Goal: Contribute content: Contribute content

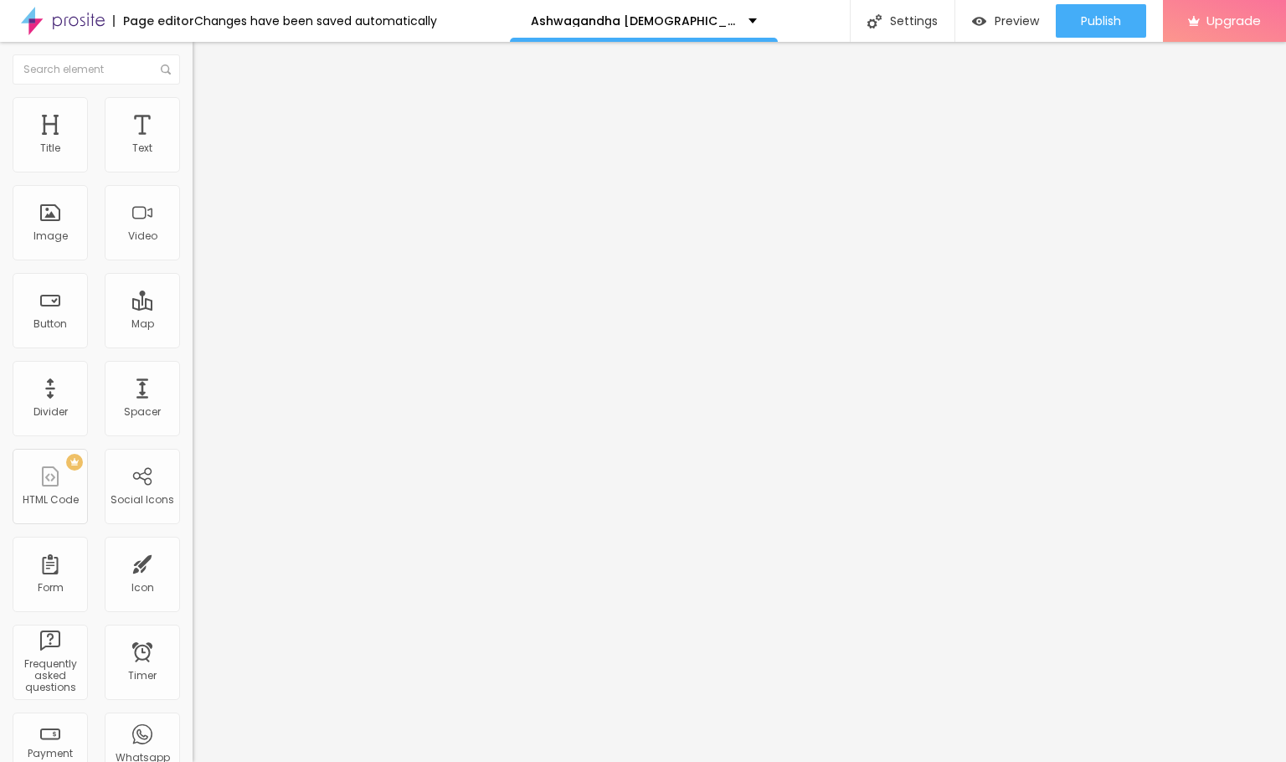
click at [352, 41] on div "Page editor Changes have been saved automatically" at bounding box center [218, 21] width 437 height 42
click at [193, 108] on img at bounding box center [200, 104] width 15 height 15
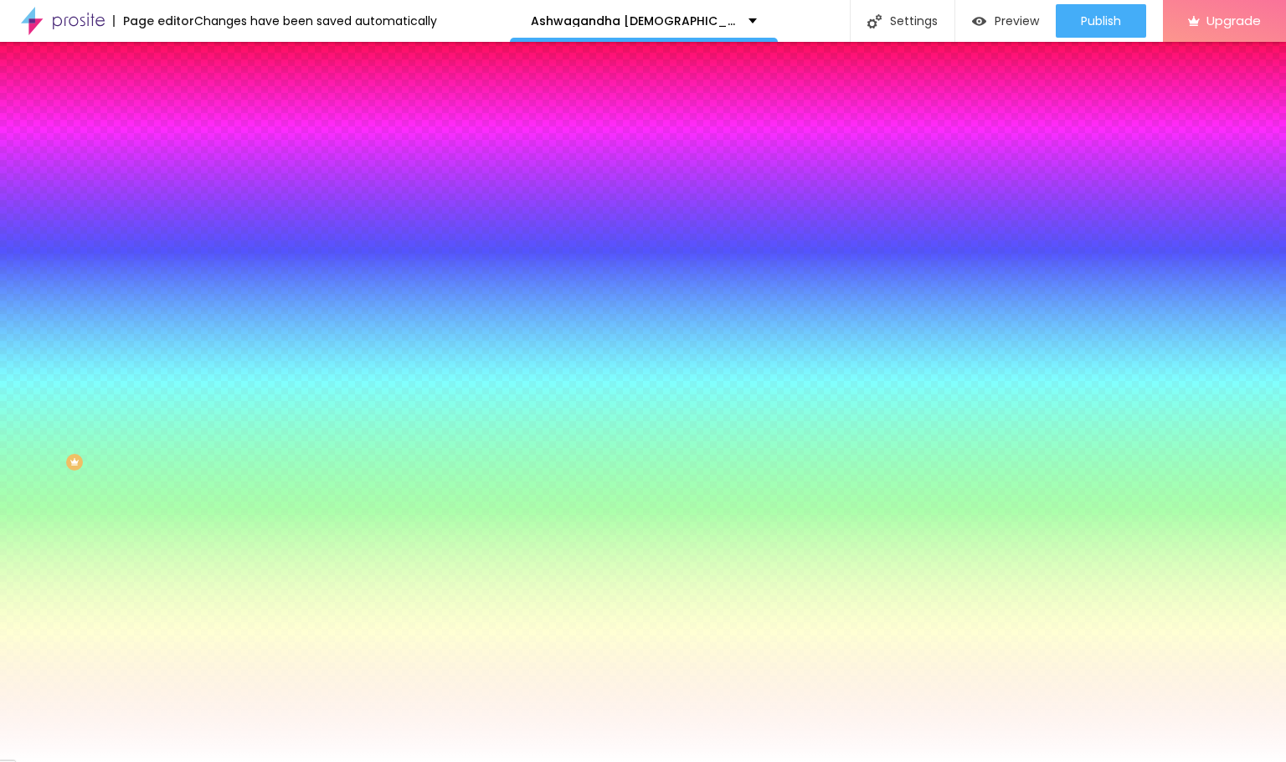
click at [193, 154] on span "Change image" at bounding box center [238, 147] width 90 height 14
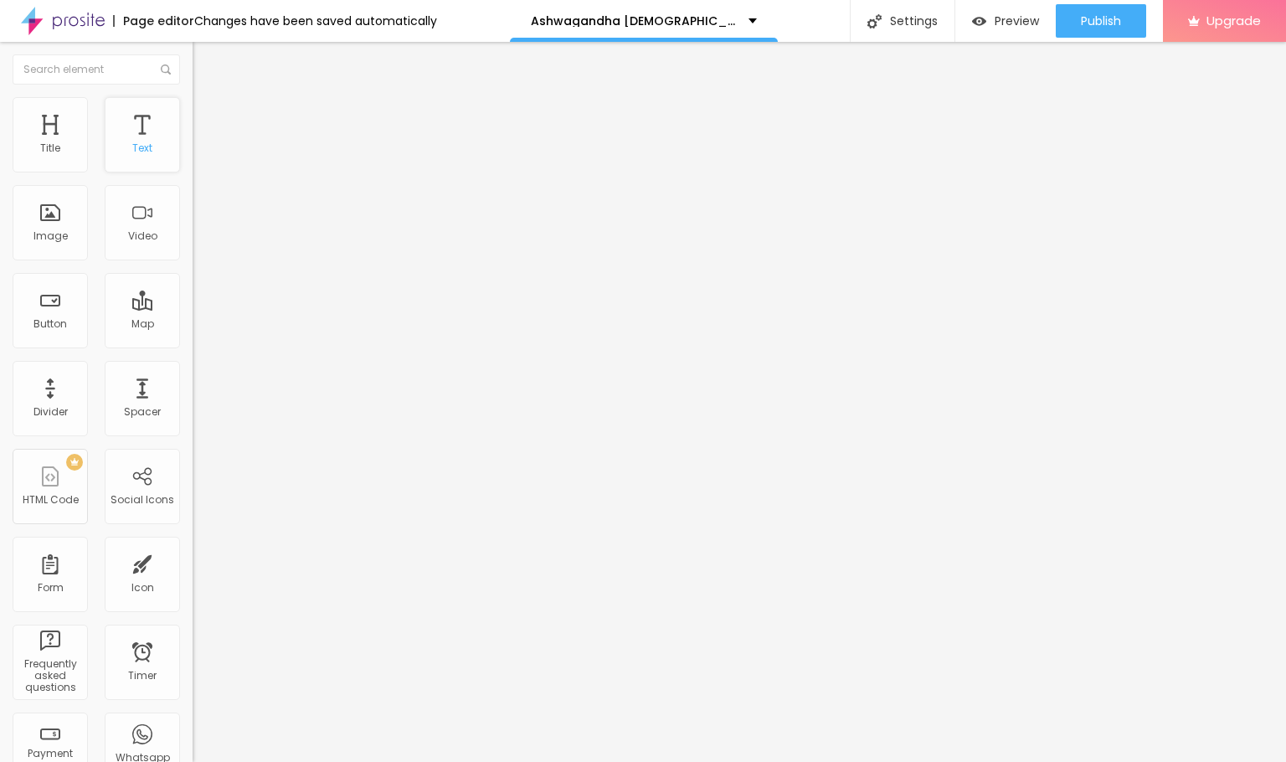
click at [105, 172] on div "Text" at bounding box center [142, 134] width 75 height 75
click at [1073, 33] on button "Publish" at bounding box center [1101, 20] width 90 height 33
click at [1125, 15] on button "Publish" at bounding box center [1101, 20] width 90 height 33
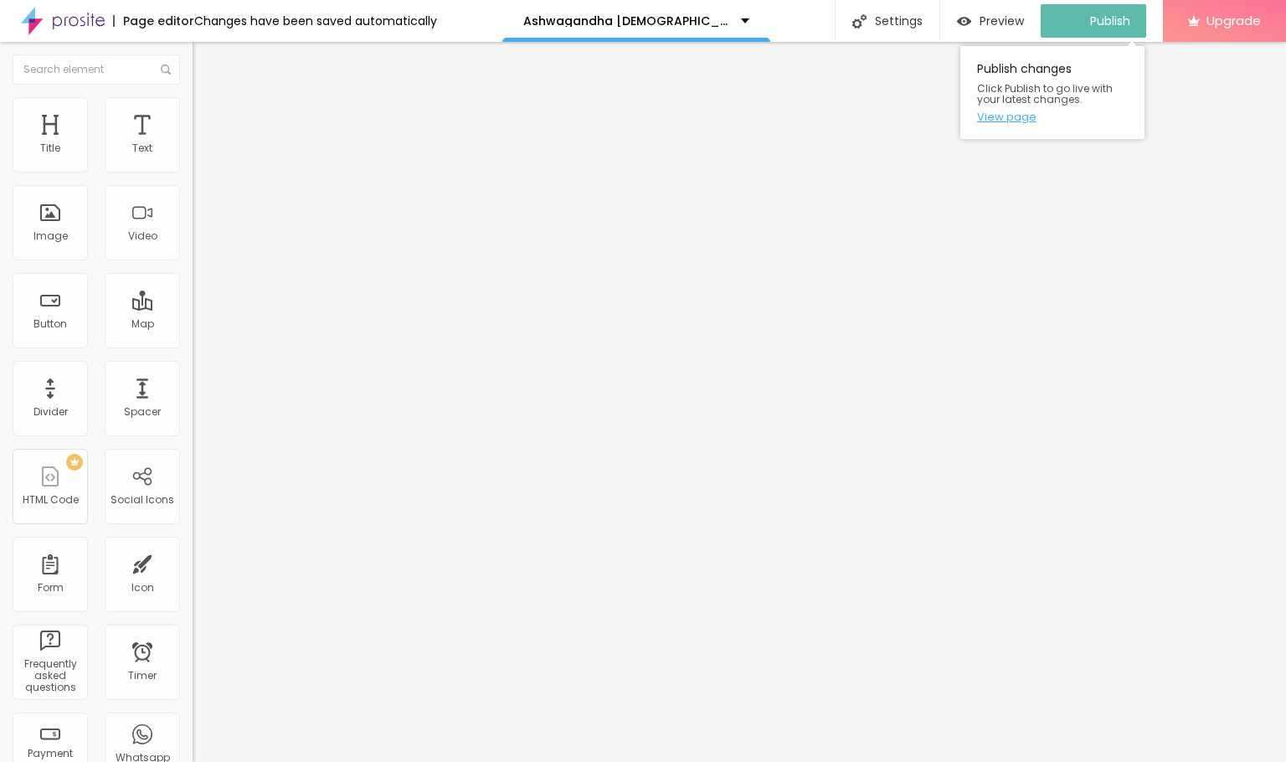
click at [1016, 118] on link "View page" at bounding box center [1052, 116] width 151 height 11
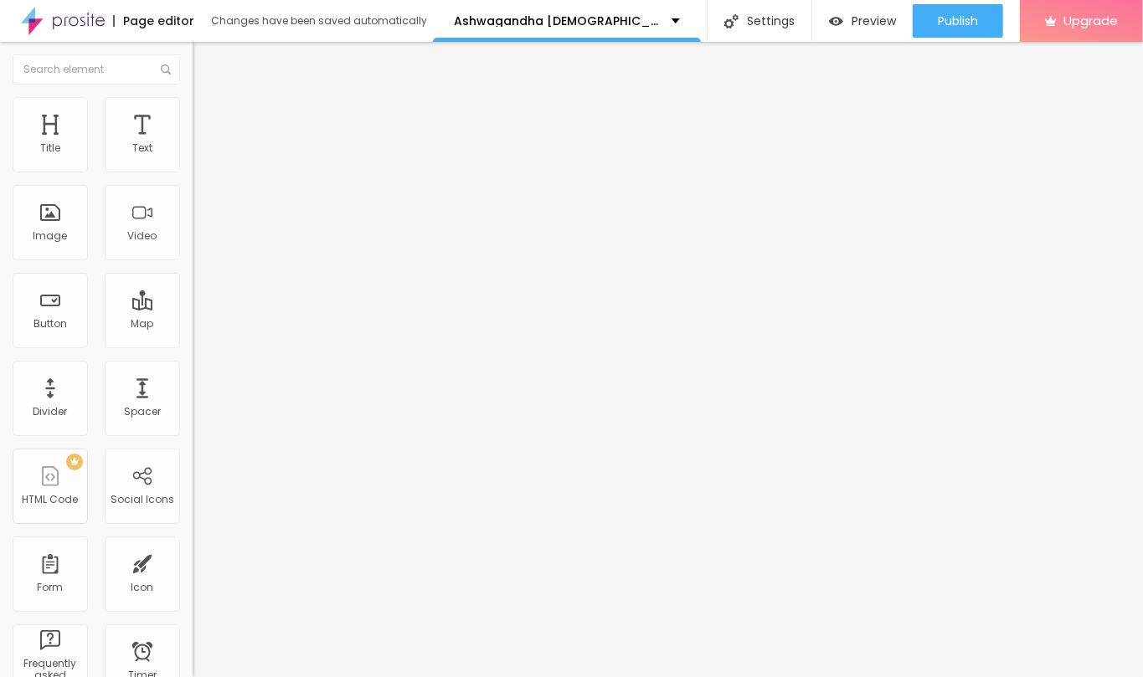
click at [193, 99] on img at bounding box center [200, 104] width 15 height 15
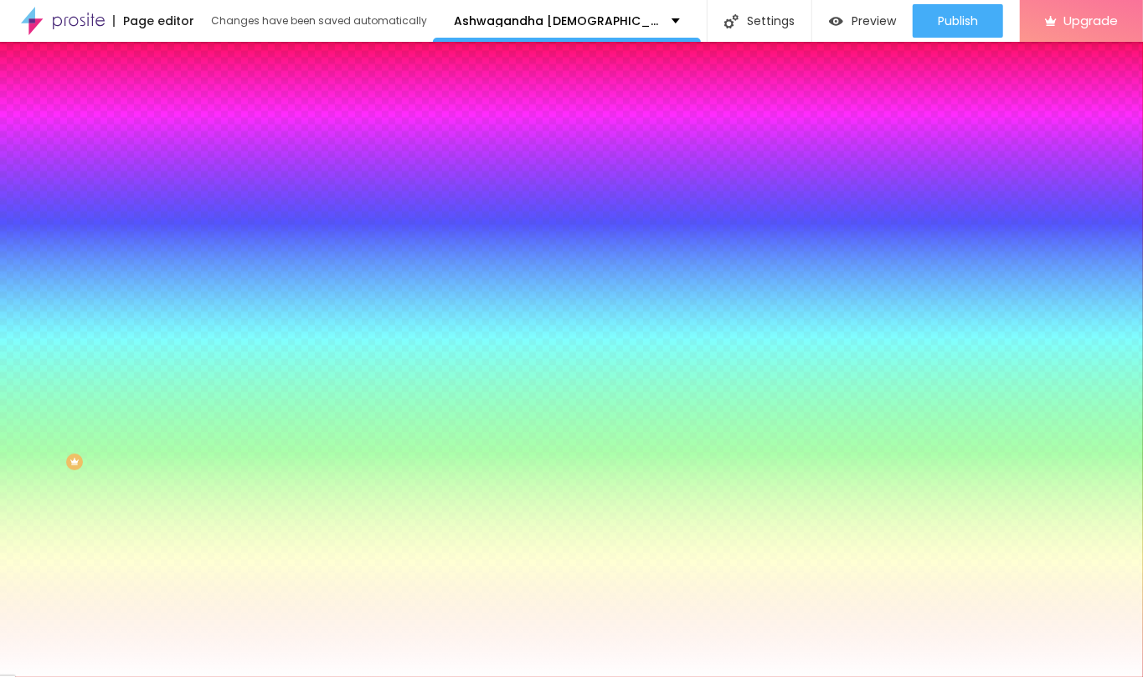
click at [193, 154] on span "Change image" at bounding box center [238, 147] width 90 height 14
drag, startPoint x: 174, startPoint y: 224, endPoint x: 714, endPoint y: 452, distance: 586.1
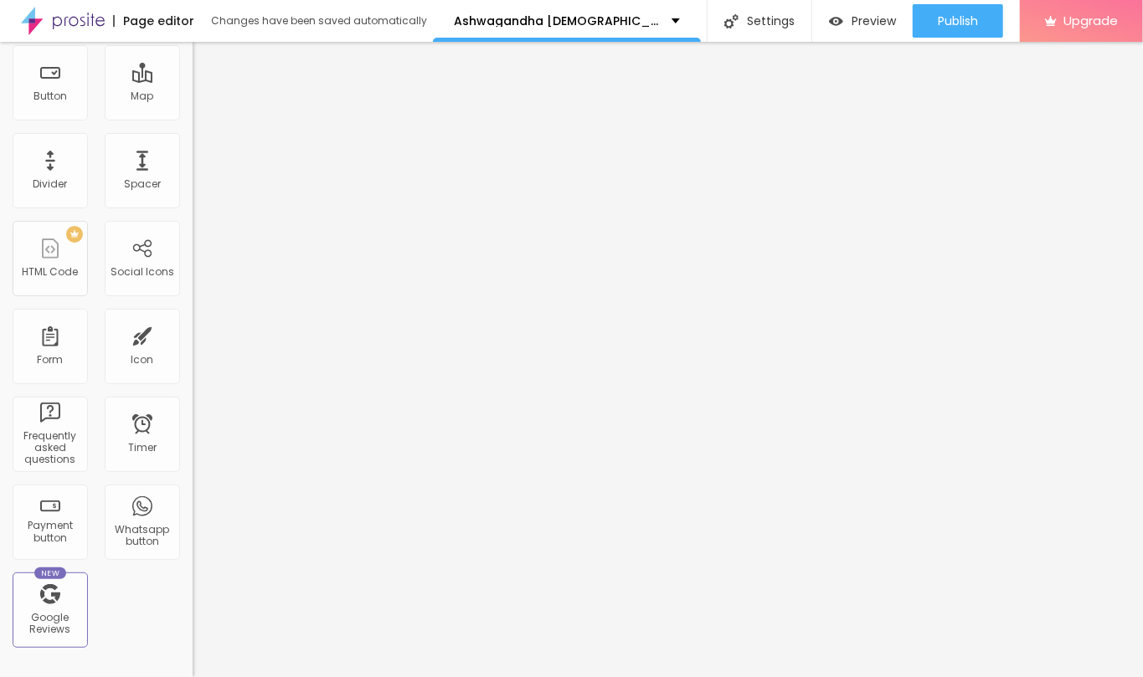
scroll to position [452, 0]
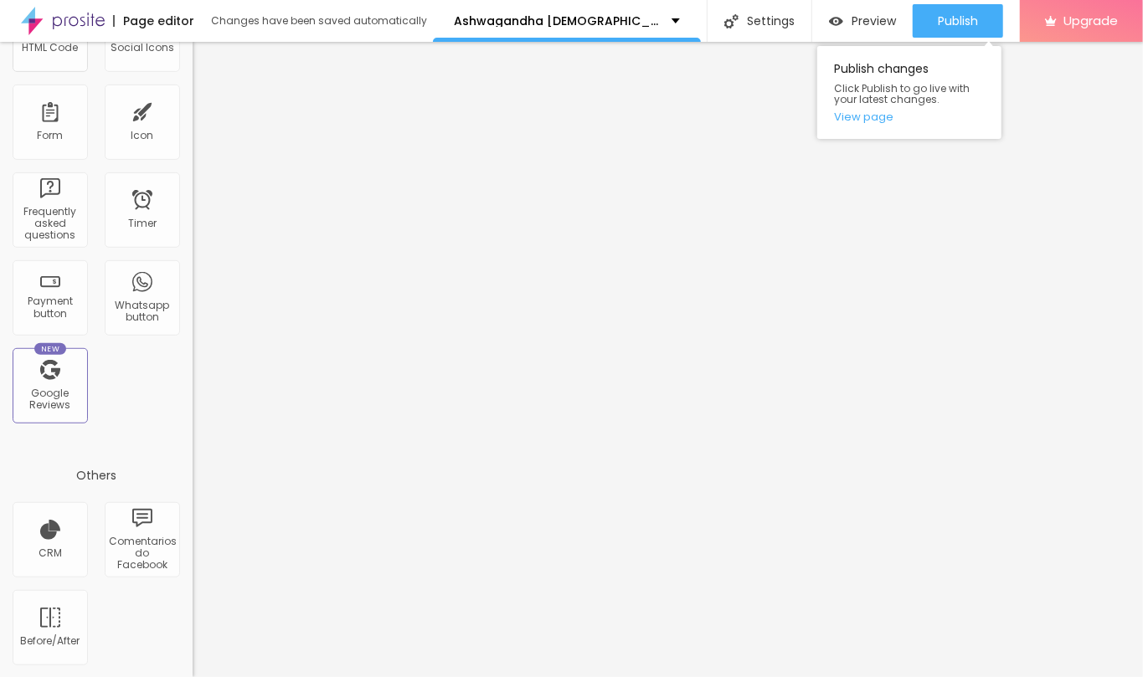
click at [936, 0] on div "Publish Publish changes Click Publish to go live with your latest changes. View…" at bounding box center [958, 21] width 90 height 42
click at [932, 27] on button "Publish" at bounding box center [958, 20] width 90 height 33
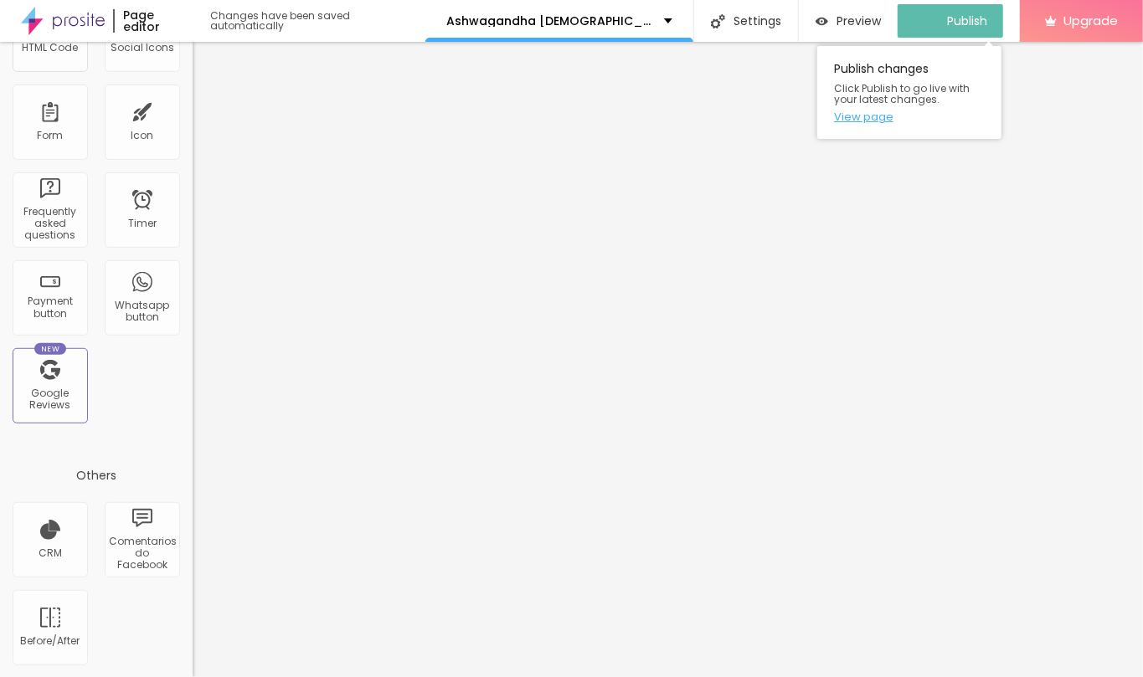
click at [875, 121] on link "View page" at bounding box center [909, 116] width 151 height 11
